Goal: Find specific page/section: Find specific page/section

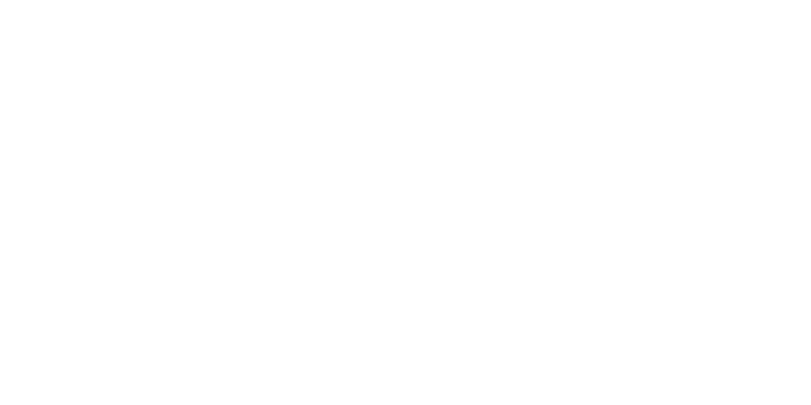
drag, startPoint x: 169, startPoint y: 36, endPoint x: 164, endPoint y: 31, distance: 7.1
click at [168, 4] on div at bounding box center [405, 4] width 803 height 0
